Goal: Task Accomplishment & Management: Manage account settings

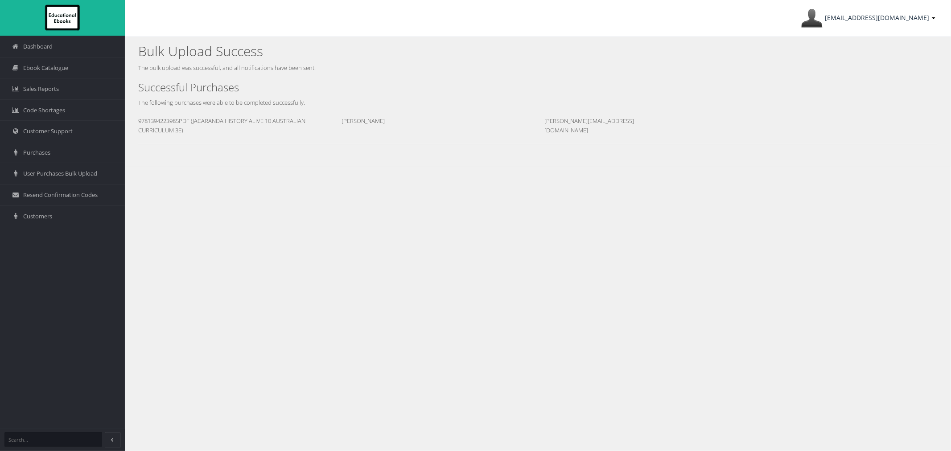
click at [853, 17] on span "[EMAIL_ADDRESS][DOMAIN_NAME]" at bounding box center [876, 17] width 104 height 8
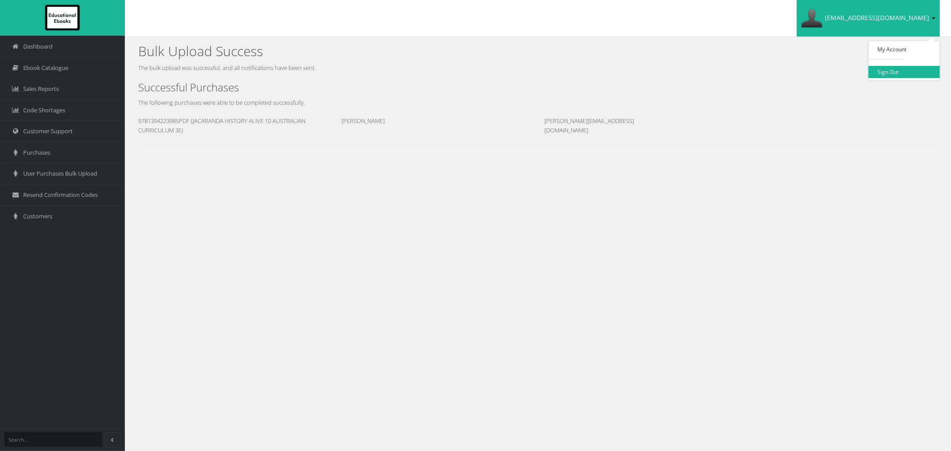
click at [884, 70] on link "Sign Out" at bounding box center [903, 72] width 71 height 12
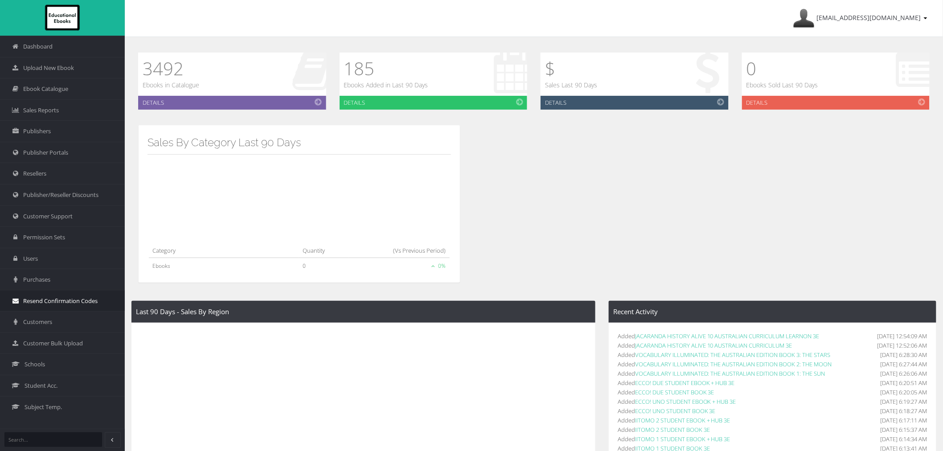
drag, startPoint x: 61, startPoint y: 317, endPoint x: 62, endPoint y: 308, distance: 9.5
click at [62, 317] on link "Customers" at bounding box center [62, 321] width 125 height 21
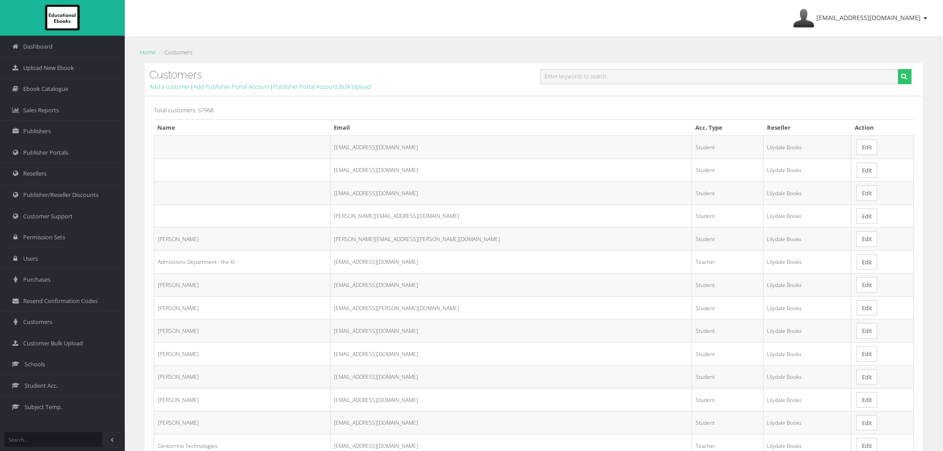
click at [595, 73] on input "text" at bounding box center [720, 76] width 358 height 15
paste input "leekelschot@avilacollege.vic.edu.au"
type input "leekelschot@avilacollege.vic.edu.au"
click at [898, 69] on button "submit" at bounding box center [905, 76] width 14 height 15
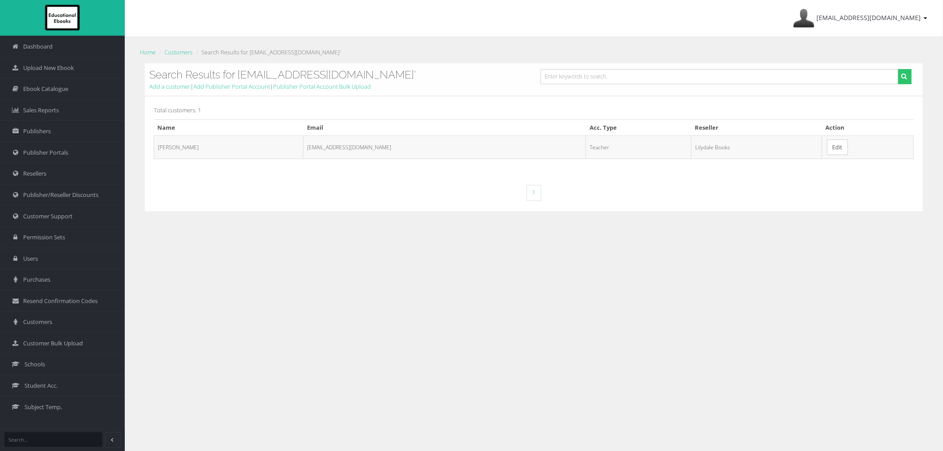
click at [844, 151] on link "Edit" at bounding box center [837, 147] width 21 height 16
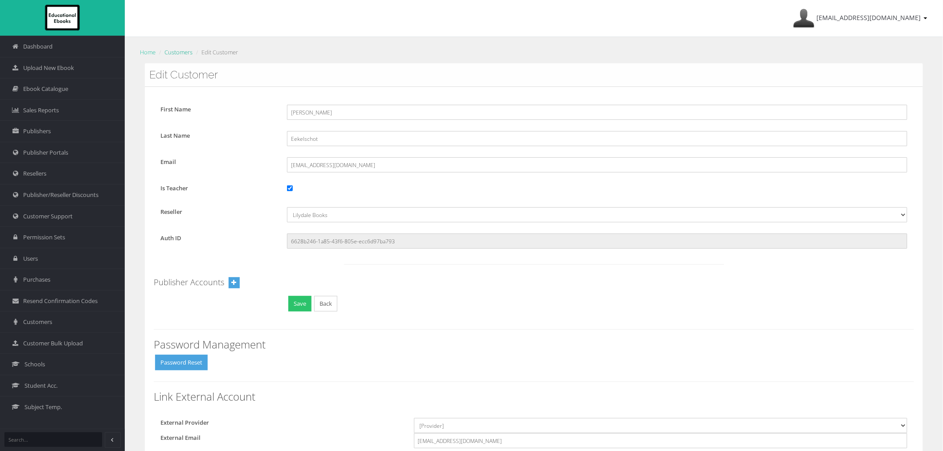
click at [178, 50] on link "Customers" at bounding box center [178, 52] width 28 height 8
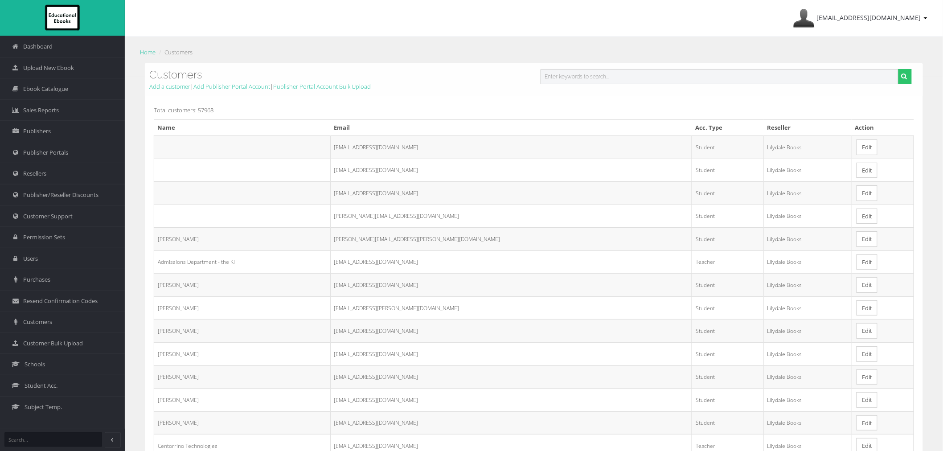
click at [554, 83] on input "text" at bounding box center [720, 76] width 358 height 15
paste input "[EMAIL_ADDRESS][DOMAIN_NAME]"
type input "[EMAIL_ADDRESS][DOMAIN_NAME]"
click at [898, 69] on button "submit" at bounding box center [905, 76] width 14 height 15
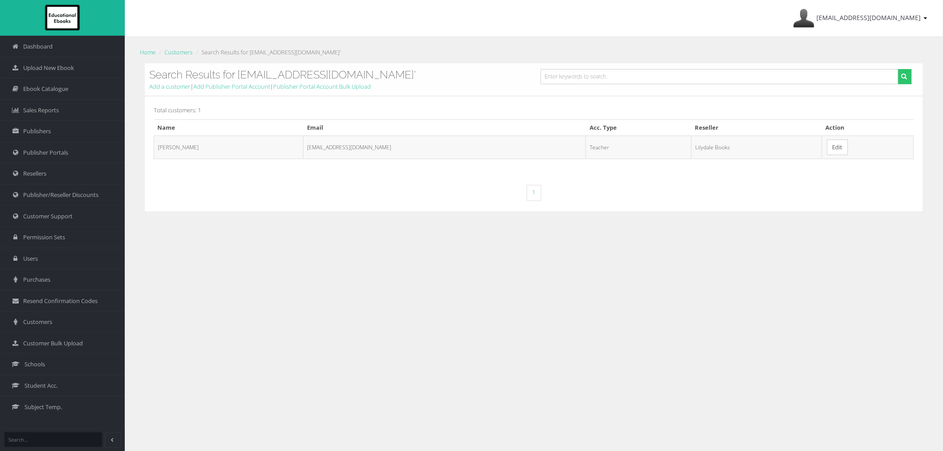
click at [840, 144] on link "Edit" at bounding box center [837, 147] width 21 height 16
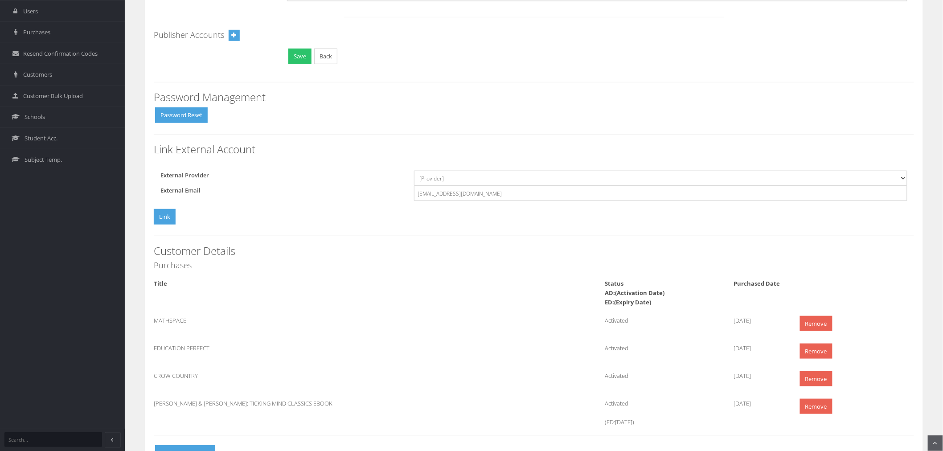
scroll to position [288, 0]
